Goal: Check status: Check status

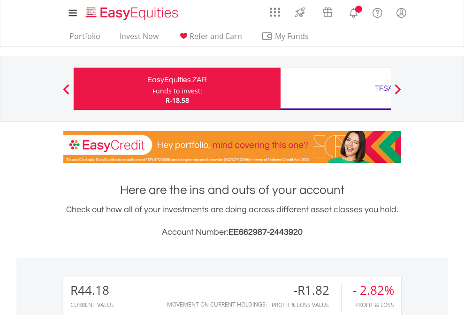
scroll to position [90, 147]
click at [152, 89] on div "Funds to invest:" at bounding box center [177, 90] width 50 height 9
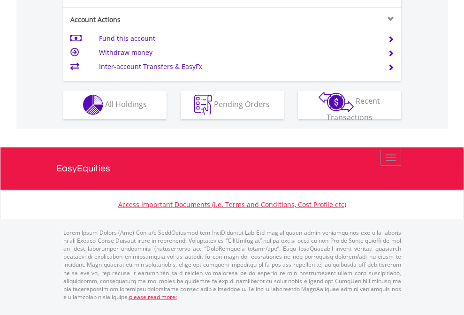
scroll to position [877, 0]
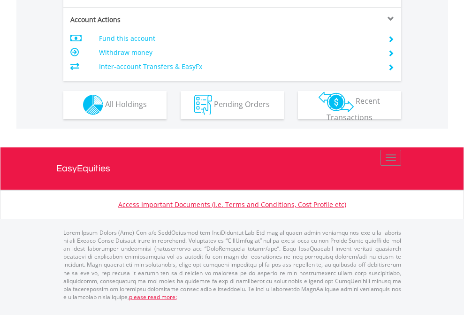
click at [105, 109] on span "All Holdings" at bounding box center [126, 104] width 42 height 10
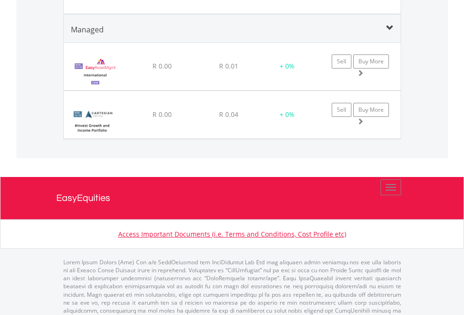
scroll to position [1040, 0]
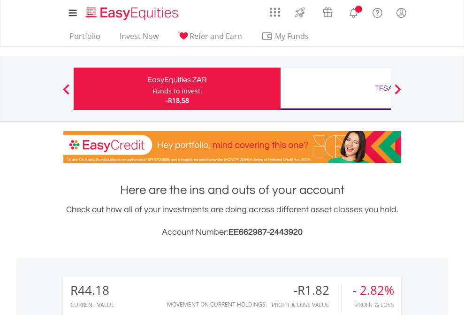
scroll to position [90, 147]
click at [335, 89] on div "TFSA" at bounding box center [384, 88] width 196 height 13
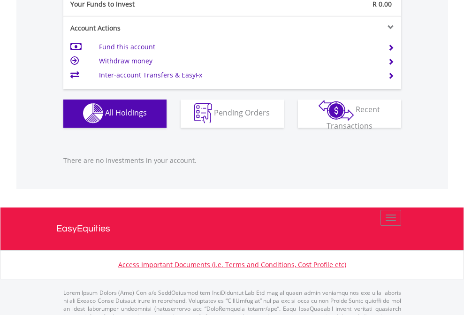
scroll to position [929, 0]
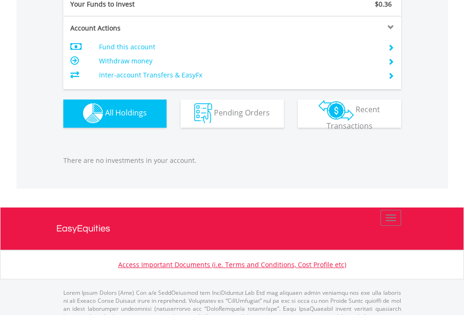
scroll to position [929, 0]
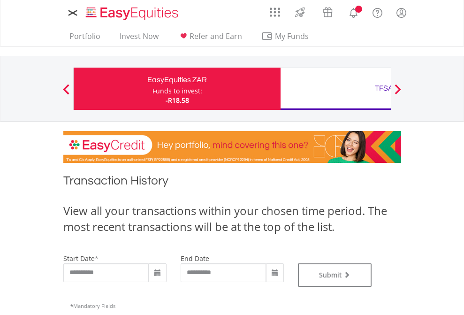
type input "**********"
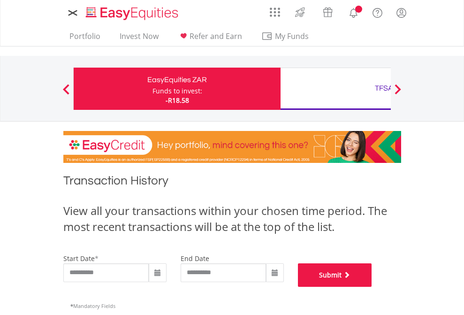
click at [372, 287] on button "Submit" at bounding box center [335, 274] width 74 height 23
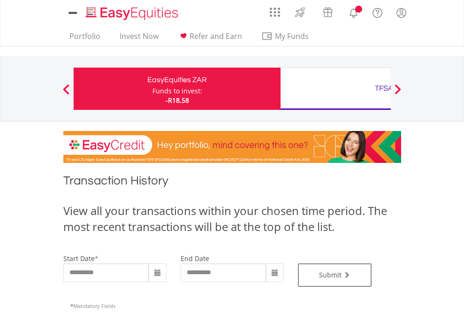
click at [335, 89] on div "TFSA" at bounding box center [384, 88] width 196 height 13
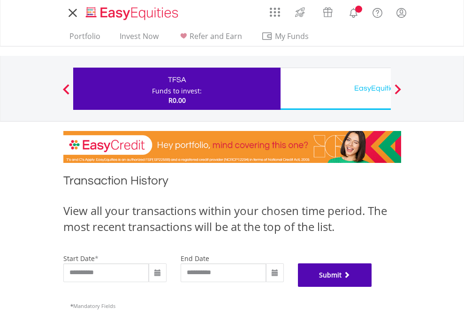
click at [372, 287] on button "Submit" at bounding box center [335, 274] width 74 height 23
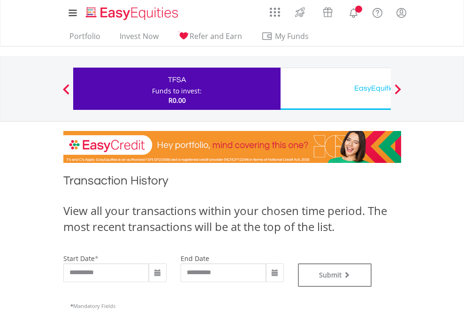
click at [335, 89] on div "EasyEquities USD" at bounding box center [384, 88] width 196 height 13
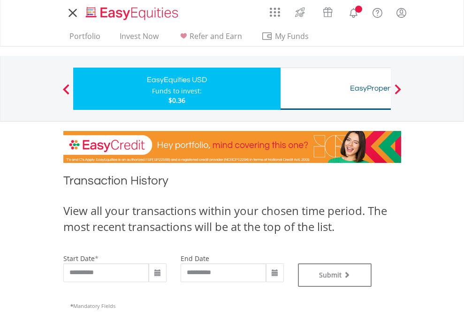
type input "**********"
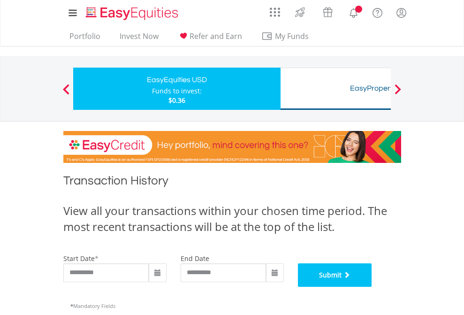
click at [372, 287] on button "Submit" at bounding box center [335, 274] width 74 height 23
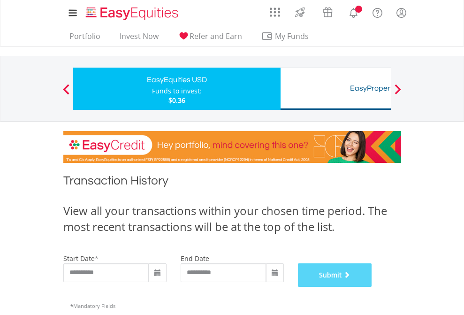
scroll to position [381, 0]
